Goal: Task Accomplishment & Management: Complete application form

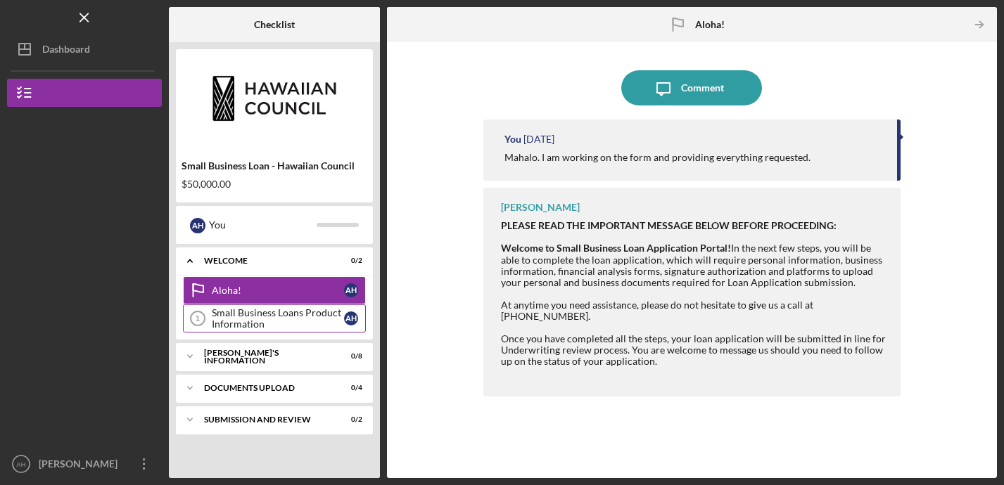
click at [266, 314] on div "Small Business Loans Product Information" at bounding box center [278, 318] width 132 height 23
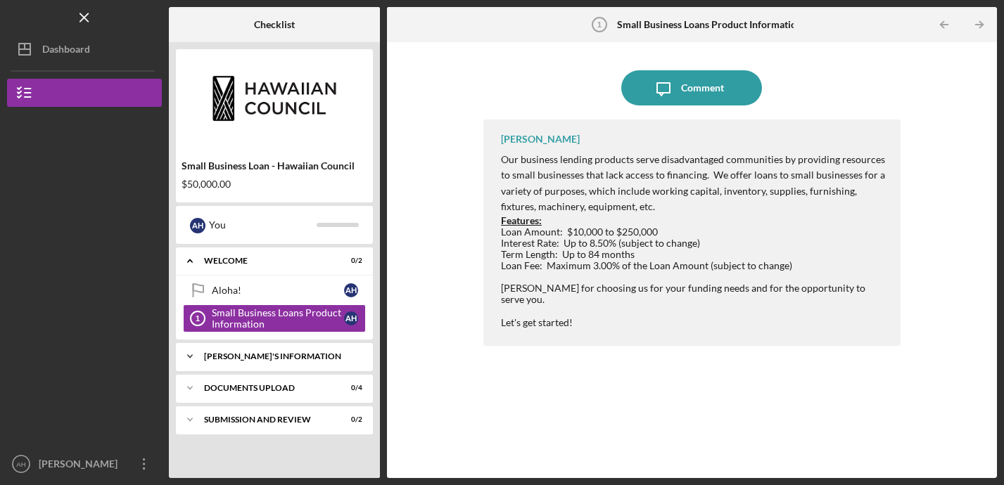
click at [259, 356] on div "[PERSON_NAME]'S INFORMATION" at bounding box center [279, 356] width 151 height 8
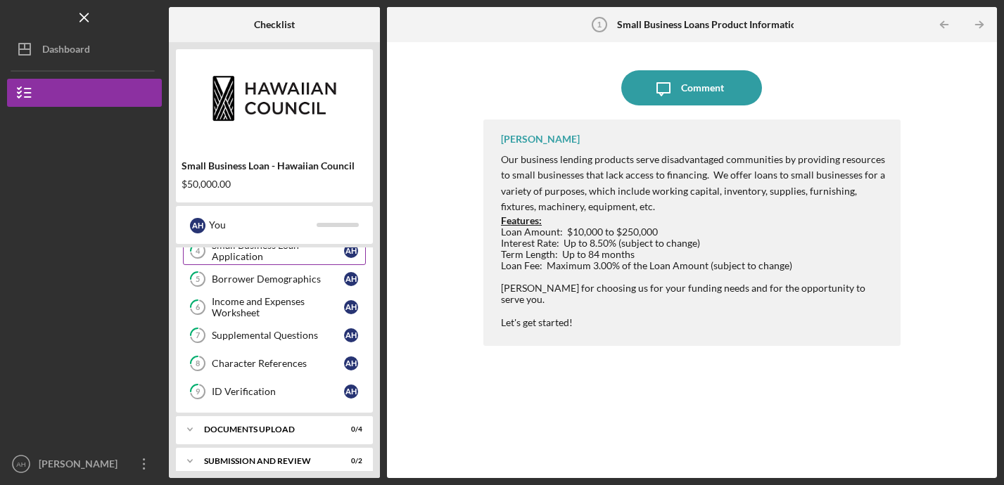
scroll to position [203, 0]
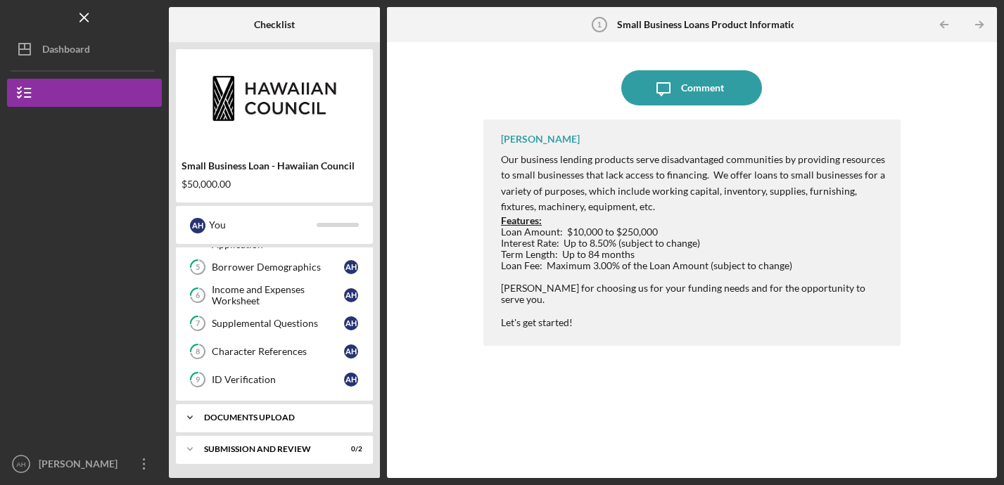
click at [246, 424] on div "Icon/Expander DOCUMENTS UPLOAD 0 / 4" at bounding box center [274, 418] width 197 height 28
click at [246, 457] on link "Business Entity Documents Business Entity Documents A H" at bounding box center [274, 447] width 183 height 28
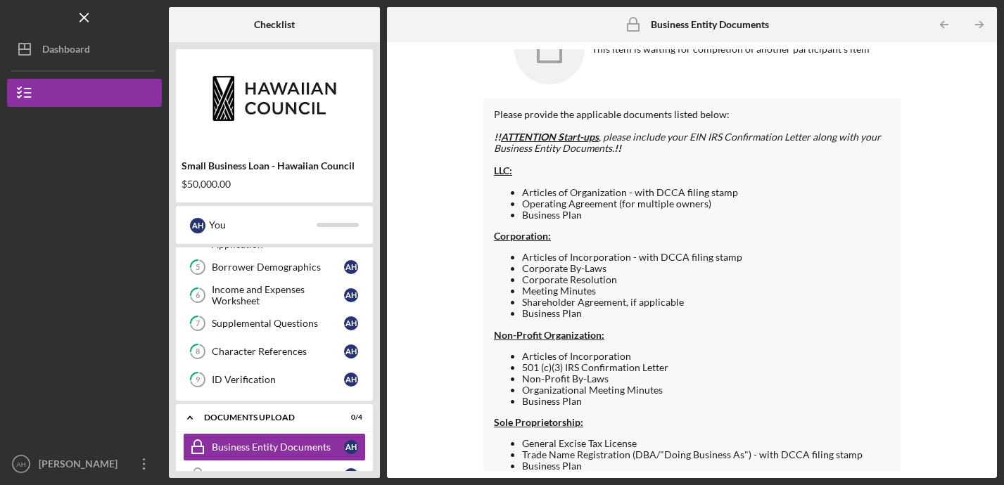
scroll to position [57, 0]
